Goal: Task Accomplishment & Management: Manage account settings

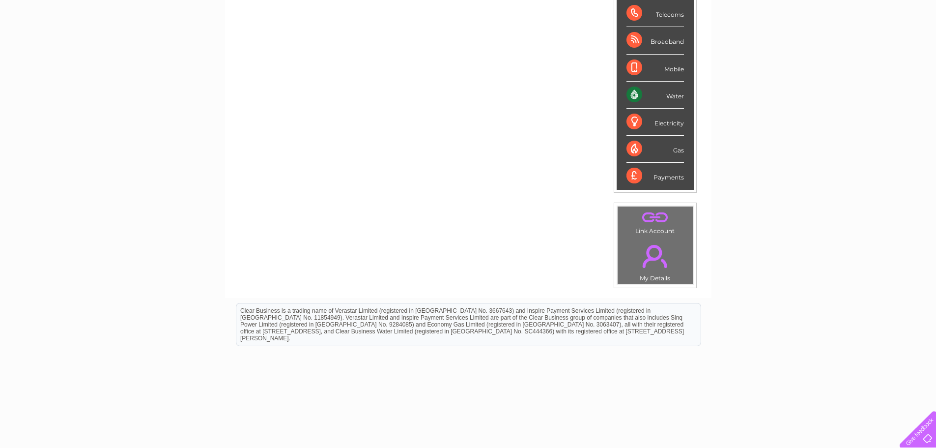
scroll to position [186, 0]
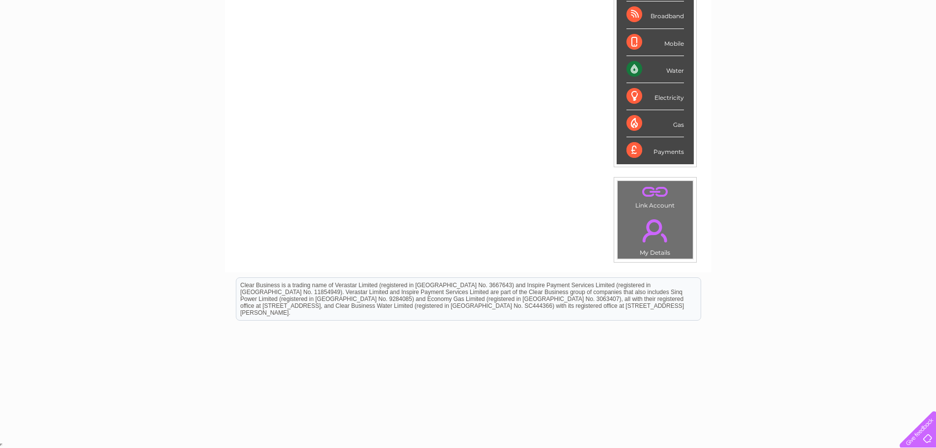
click at [661, 239] on link "." at bounding box center [655, 230] width 70 height 34
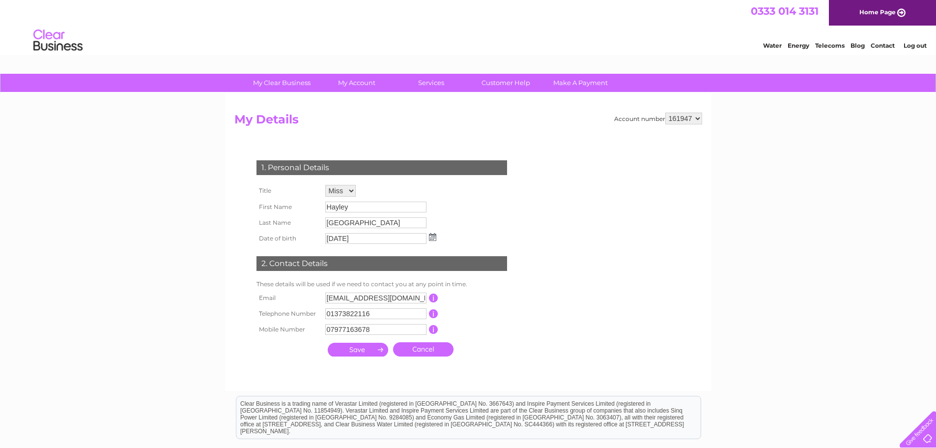
click at [360, 355] on input "submit" at bounding box center [358, 350] width 60 height 14
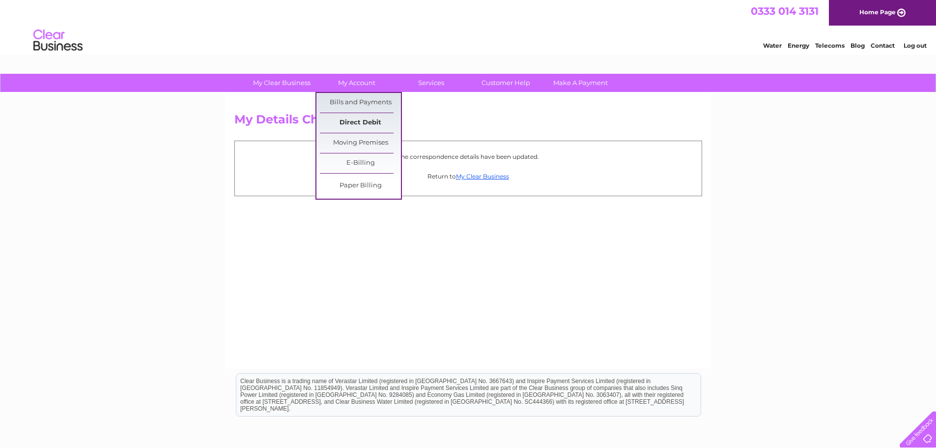
click at [356, 122] on link "Direct Debit" at bounding box center [360, 123] width 81 height 20
